Goal: Task Accomplishment & Management: Complete application form

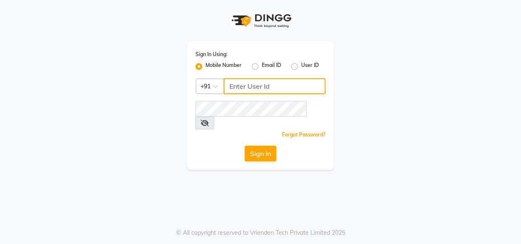
click at [236, 86] on input "Username" at bounding box center [274, 86] width 102 height 16
type input "7378898989"
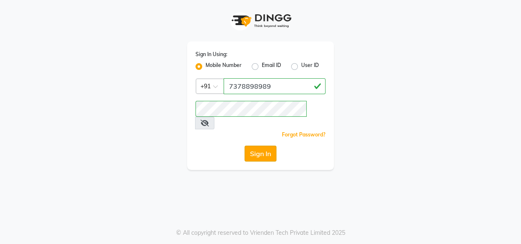
click at [270, 146] on button "Sign In" at bounding box center [260, 154] width 32 height 16
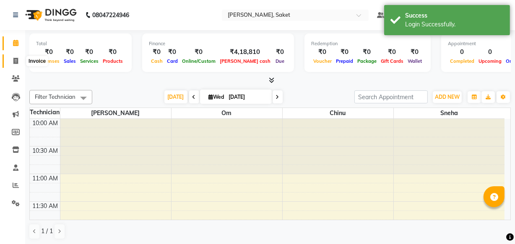
click at [16, 63] on icon at bounding box center [15, 61] width 5 height 6
select select "service"
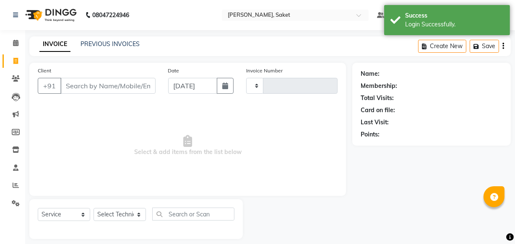
type input "0400"
select select "5164"
click at [98, 85] on input "Client" at bounding box center [107, 86] width 95 height 16
click at [9, 186] on span at bounding box center [15, 186] width 15 height 10
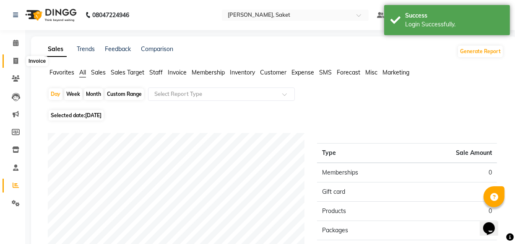
click at [13, 61] on icon at bounding box center [15, 61] width 5 height 6
select select "service"
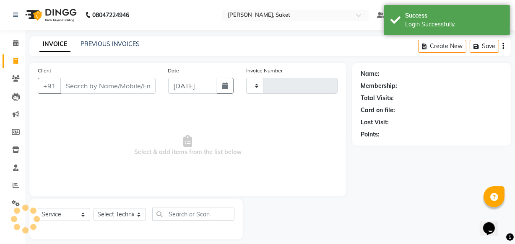
type input "0400"
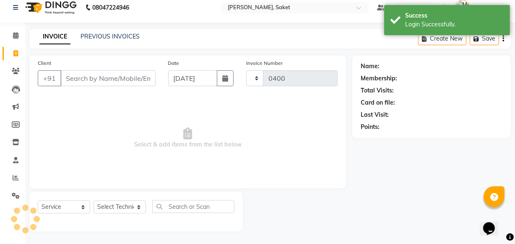
select select "5164"
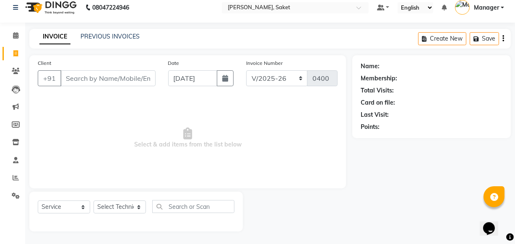
click at [80, 77] on input "Client" at bounding box center [107, 78] width 95 height 16
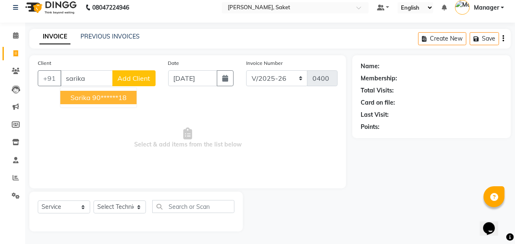
click at [99, 95] on ngb-highlight "90******18" at bounding box center [109, 97] width 34 height 8
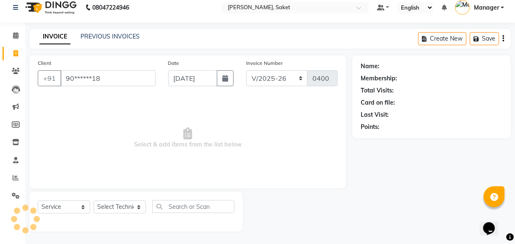
type input "90******18"
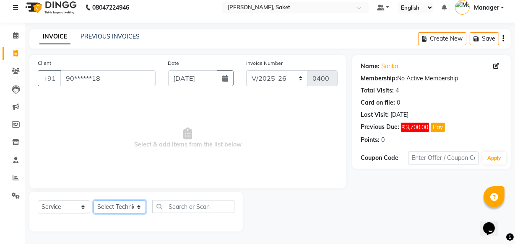
click at [131, 205] on select "Select Technician Akshay Sir [PERSON_NAME] [PERSON_NAME] Manager Om sneha" at bounding box center [119, 207] width 52 height 13
select select "33084"
click at [93, 201] on select "Select Technician Akshay Sir [PERSON_NAME] [PERSON_NAME] Manager Om sneha" at bounding box center [119, 207] width 52 height 13
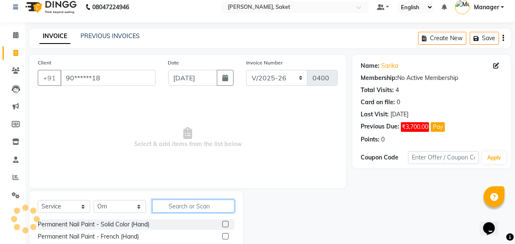
click at [161, 205] on input "text" at bounding box center [193, 206] width 82 height 13
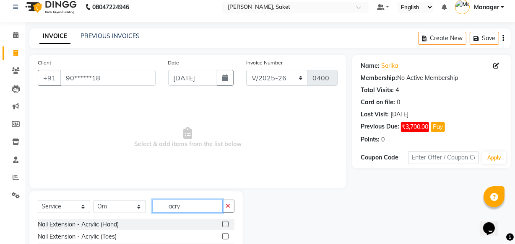
type input "acry"
click at [226, 226] on label at bounding box center [225, 224] width 6 height 6
click at [226, 226] on input "checkbox" at bounding box center [224, 224] width 5 height 5
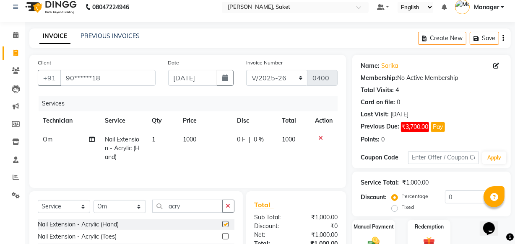
checkbox input "false"
click at [189, 142] on span "1000" at bounding box center [189, 140] width 13 height 8
select select "33084"
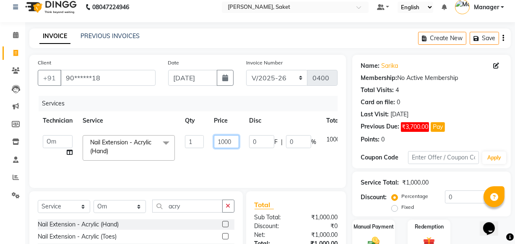
click at [223, 141] on input "1000" at bounding box center [226, 141] width 25 height 13
type input "1500"
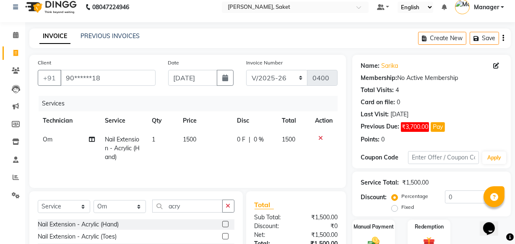
click at [231, 155] on td "1500" at bounding box center [205, 148] width 54 height 36
select select "33084"
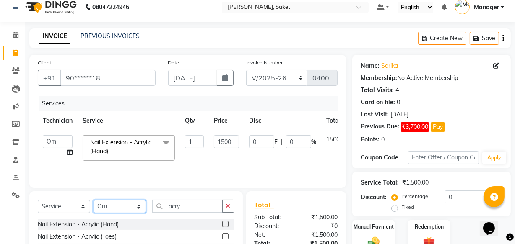
click at [126, 205] on select "Select Technician Akshay Sir [PERSON_NAME] [PERSON_NAME] Manager Om sneha" at bounding box center [119, 206] width 52 height 13
select select "33085"
click at [93, 200] on select "Select Technician Akshay Sir [PERSON_NAME] [PERSON_NAME] Manager Om sneha" at bounding box center [119, 206] width 52 height 13
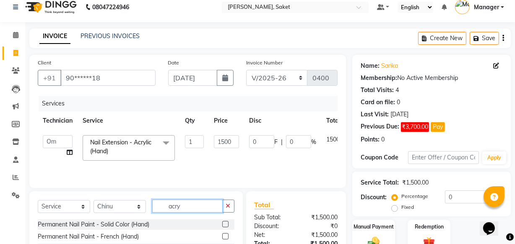
click at [191, 207] on input "acry" at bounding box center [187, 206] width 70 height 13
type input "a"
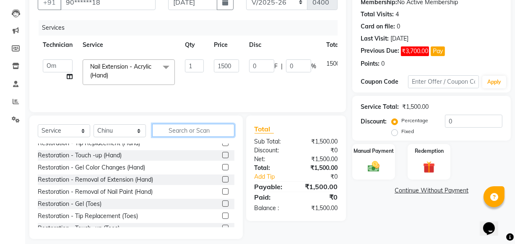
scroll to position [76, 0]
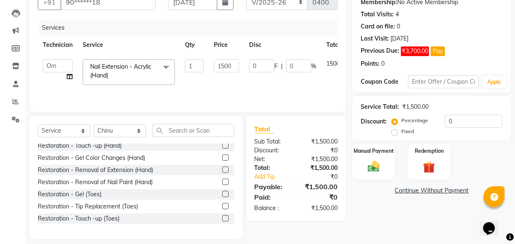
click at [222, 182] on label at bounding box center [225, 182] width 6 height 6
click at [222, 182] on input "checkbox" at bounding box center [224, 182] width 5 height 5
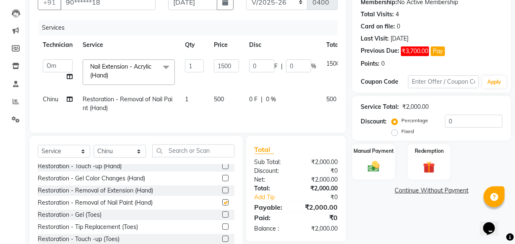
checkbox input "false"
click at [221, 98] on span "500" at bounding box center [219, 100] width 10 height 8
select select "33085"
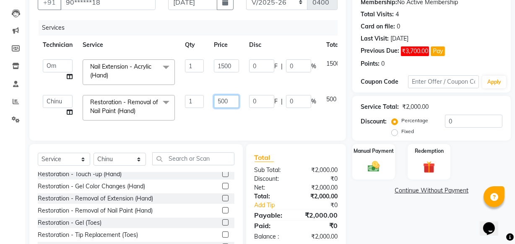
click at [220, 102] on input "500" at bounding box center [226, 101] width 25 height 13
type input "300"
click at [226, 114] on td "300" at bounding box center [226, 108] width 35 height 36
select select "33085"
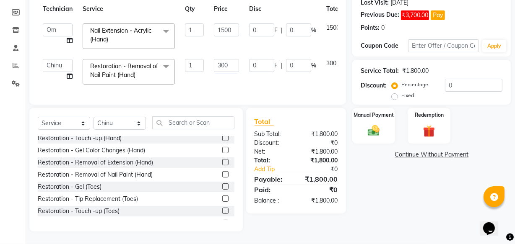
scroll to position [126, 0]
click at [419, 151] on link "Continue Without Payment" at bounding box center [431, 155] width 155 height 9
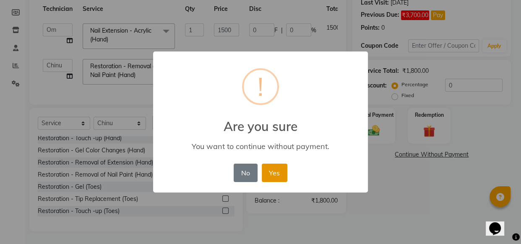
click at [270, 177] on button "Yes" at bounding box center [275, 173] width 26 height 18
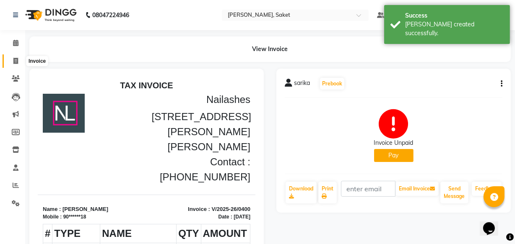
click at [17, 60] on icon at bounding box center [15, 61] width 5 height 6
select select "service"
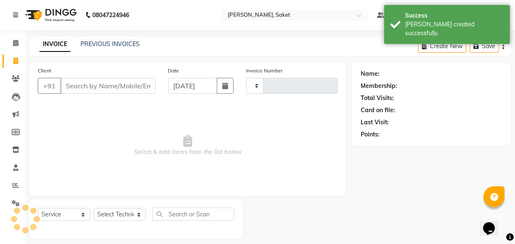
type input "0401"
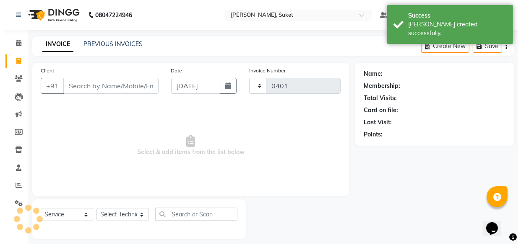
scroll to position [8, 0]
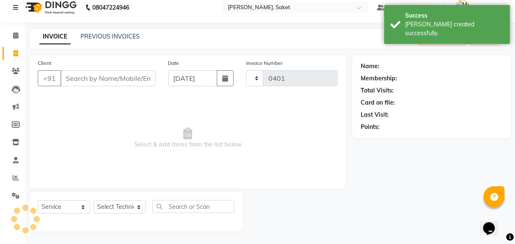
select select "5164"
click at [92, 78] on input "Client" at bounding box center [107, 78] width 95 height 16
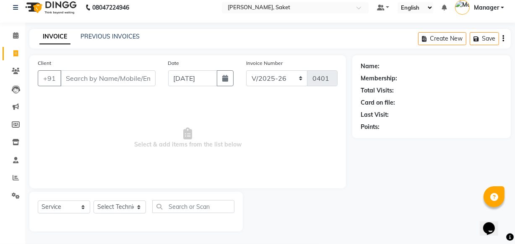
click at [100, 80] on input "Client" at bounding box center [107, 78] width 95 height 16
type input "[PERSON_NAME]"
click at [122, 83] on button "Add Client" at bounding box center [133, 78] width 43 height 16
select select "21"
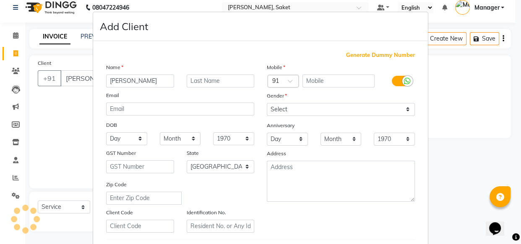
click at [130, 79] on input "[PERSON_NAME]" at bounding box center [140, 81] width 68 height 13
click at [380, 55] on span "Generate Dummy Number" at bounding box center [380, 55] width 69 height 8
type input "1219300000079"
checkbox input "false"
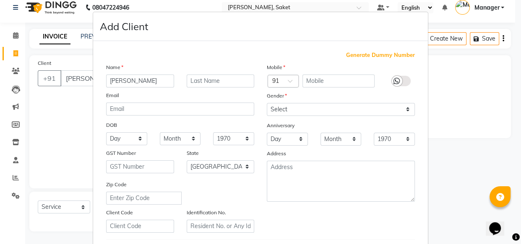
checkbox input "false"
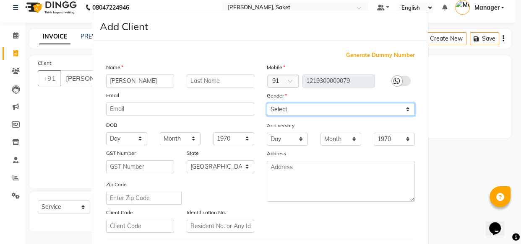
click at [335, 114] on select "Select [DEMOGRAPHIC_DATA] [DEMOGRAPHIC_DATA] Other Prefer Not To Say" at bounding box center [341, 109] width 148 height 13
select select "[DEMOGRAPHIC_DATA]"
click at [267, 103] on select "Select [DEMOGRAPHIC_DATA] [DEMOGRAPHIC_DATA] Other Prefer Not To Say" at bounding box center [341, 109] width 148 height 13
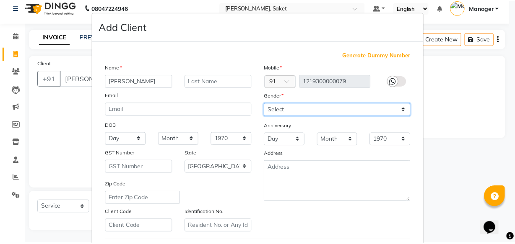
scroll to position [145, 0]
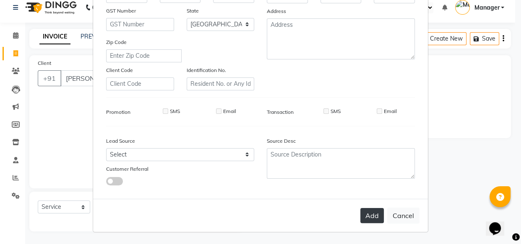
click at [371, 218] on button "Add" at bounding box center [371, 215] width 23 height 15
type input "12*********79"
select select
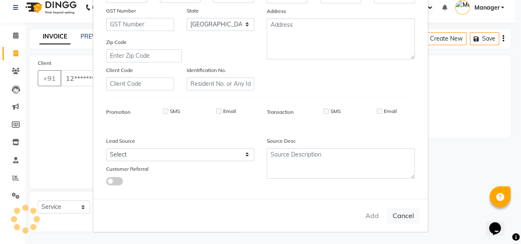
select select "null"
select select
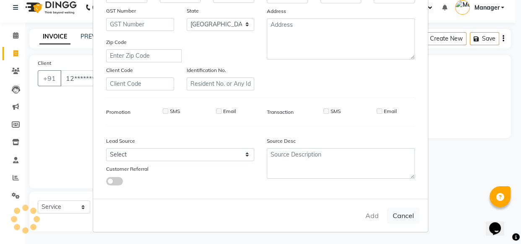
checkbox input "false"
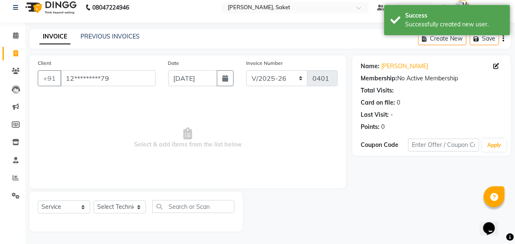
click at [146, 203] on div "Select Service Product Membership Package Voucher Prepaid Gift Card Select Tech…" at bounding box center [136, 210] width 197 height 20
click at [127, 206] on select "Select Technician Akshay Sir [PERSON_NAME] [PERSON_NAME] Manager Om sneha" at bounding box center [119, 207] width 52 height 13
select select "33083"
click at [93, 201] on select "Select Technician Akshay Sir [PERSON_NAME] [PERSON_NAME] Manager Om sneha" at bounding box center [119, 207] width 52 height 13
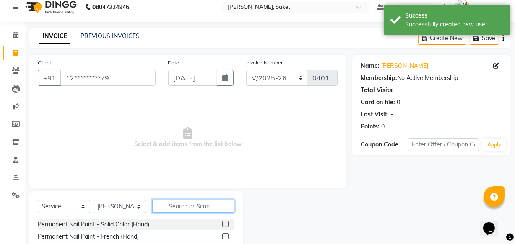
click at [180, 205] on input "text" at bounding box center [193, 206] width 82 height 13
type input "acry"
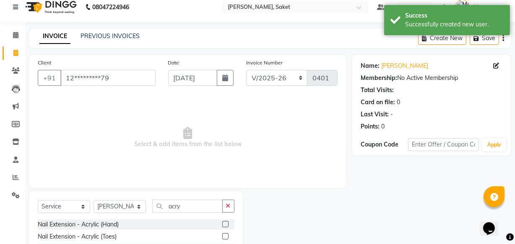
click at [222, 225] on label at bounding box center [225, 224] width 6 height 6
click at [222, 225] on input "checkbox" at bounding box center [224, 224] width 5 height 5
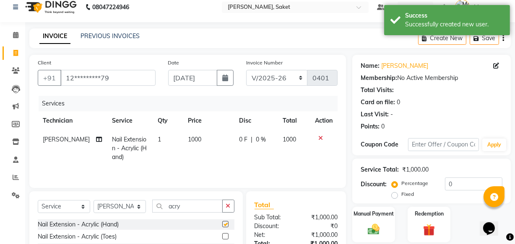
checkbox input "false"
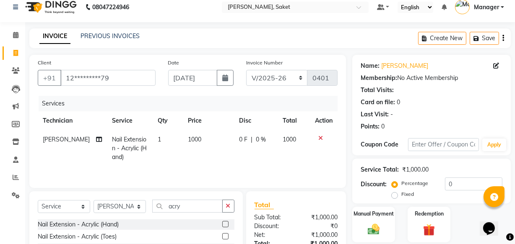
click at [188, 140] on span "1000" at bounding box center [194, 140] width 13 height 8
select select "33083"
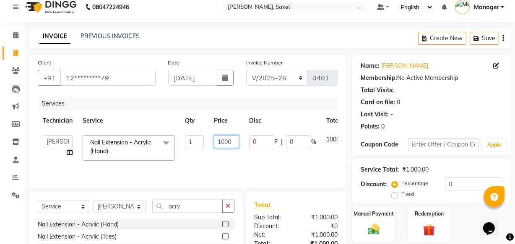
click at [222, 142] on input "1000" at bounding box center [226, 141] width 25 height 13
click at [225, 142] on input "1000" at bounding box center [226, 141] width 25 height 13
type input "1500"
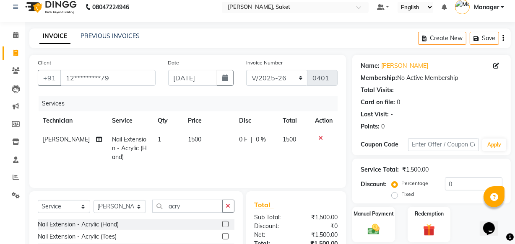
click at [219, 161] on td "1500" at bounding box center [209, 148] width 52 height 36
select select "33083"
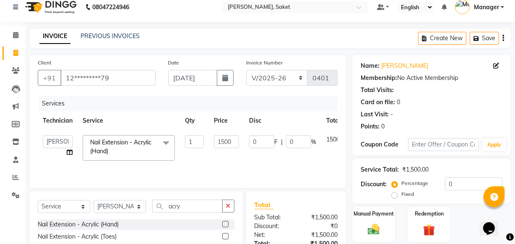
scroll to position [46, 0]
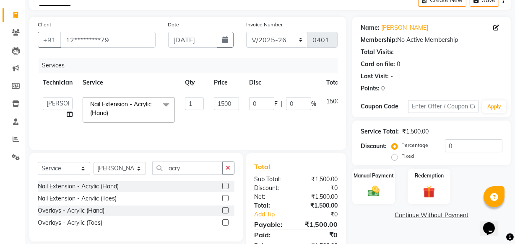
click at [407, 219] on link "Continue Without Payment" at bounding box center [431, 215] width 155 height 9
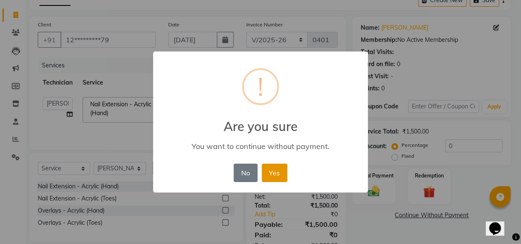
click at [286, 168] on button "Yes" at bounding box center [275, 173] width 26 height 18
